Goal: Information Seeking & Learning: Learn about a topic

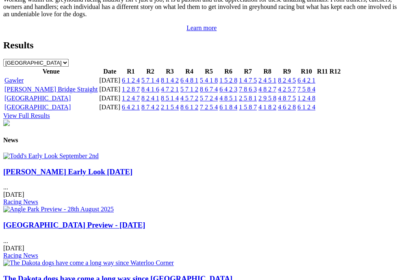
scroll to position [939, 0]
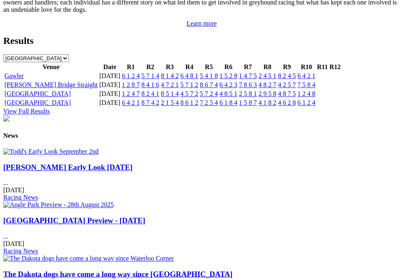
click at [315, 79] on link "6 4 2 1" at bounding box center [306, 75] width 18 height 7
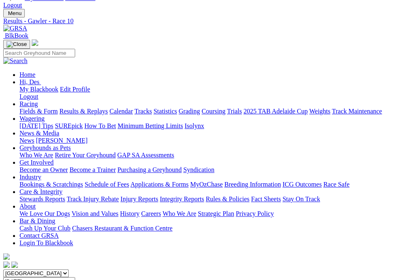
scroll to position [33, 0]
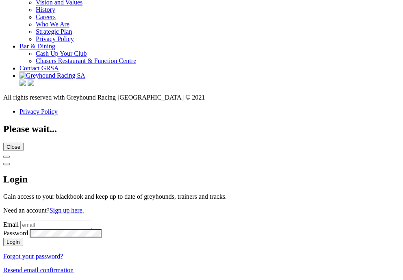
scroll to position [3369, 0]
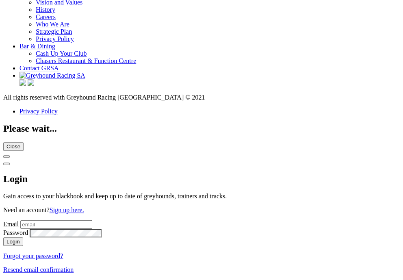
scroll to position [3375, 0]
